Goal: Task Accomplishment & Management: Manage account settings

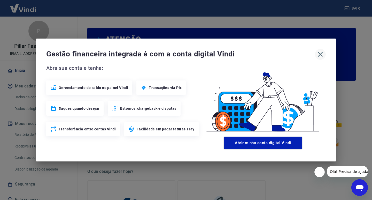
click at [321, 54] on icon "button" at bounding box center [320, 54] width 5 height 5
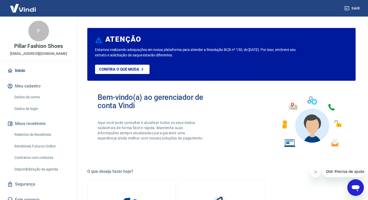
click at [32, 144] on link "Recebíveis Futuros Online" at bounding box center [41, 146] width 59 height 11
click at [29, 134] on link "Relatório de Recebíveis" at bounding box center [41, 134] width 59 height 11
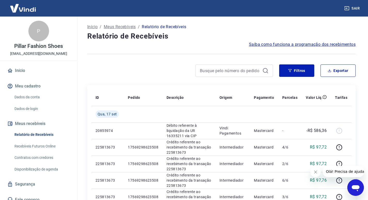
click at [30, 143] on link "Recebíveis Futuros Online" at bounding box center [41, 146] width 59 height 11
